Goal: Transaction & Acquisition: Purchase product/service

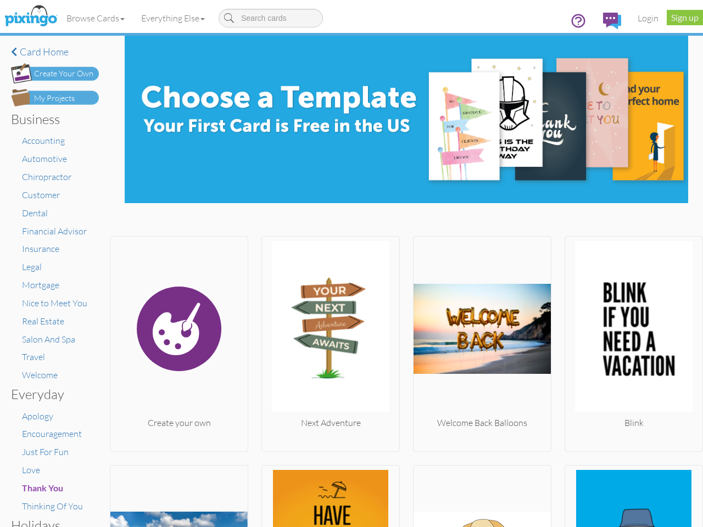
click at [351, 264] on img at bounding box center [330, 329] width 137 height 176
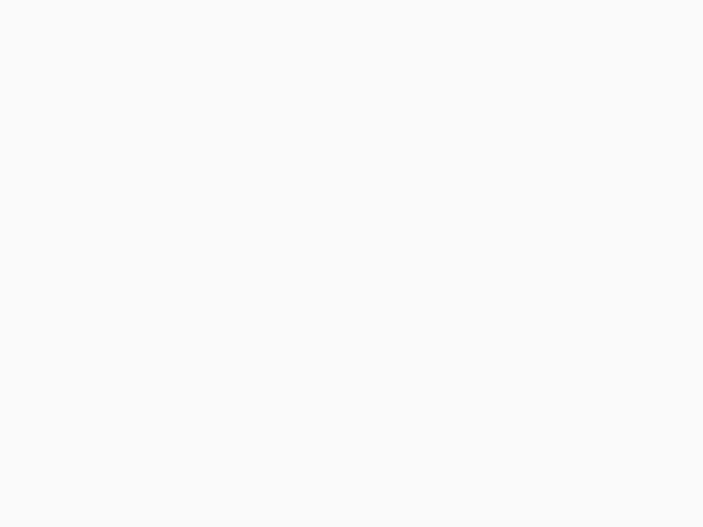
click at [96, 18] on body at bounding box center [351, 263] width 703 height 527
click at [175, 18] on body at bounding box center [351, 263] width 703 height 527
click at [178, 341] on body at bounding box center [351, 263] width 703 height 527
click at [327, 341] on body at bounding box center [351, 263] width 703 height 527
click at [477, 341] on body at bounding box center [351, 263] width 703 height 527
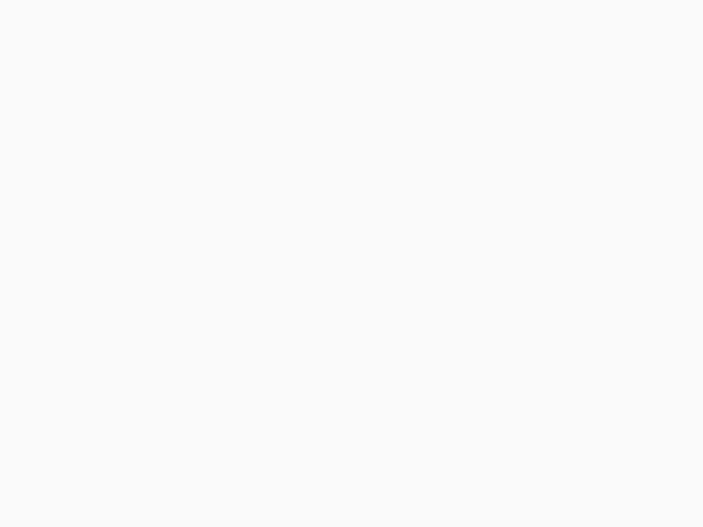
click at [626, 341] on body at bounding box center [351, 263] width 703 height 527
click at [178, 495] on body at bounding box center [351, 263] width 703 height 527
click at [327, 495] on body at bounding box center [351, 263] width 703 height 527
click at [477, 495] on body at bounding box center [351, 263] width 703 height 527
